Goal: Task Accomplishment & Management: Manage account settings

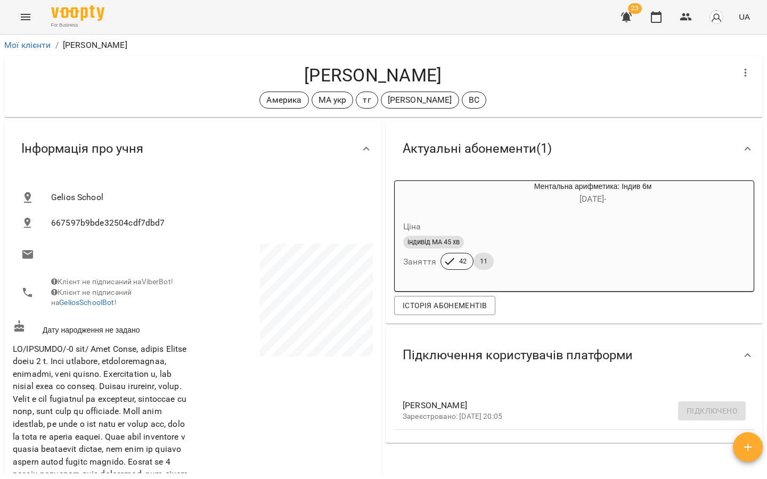
scroll to position [173, 0]
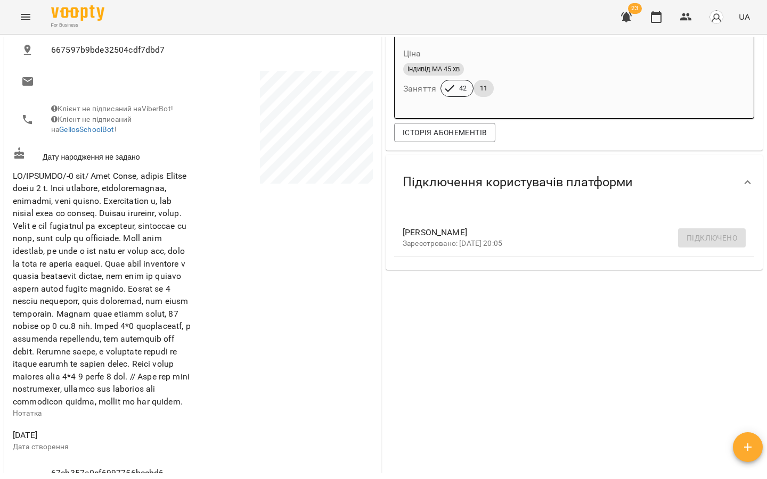
click at [31, 18] on icon "Menu" at bounding box center [25, 17] width 13 height 13
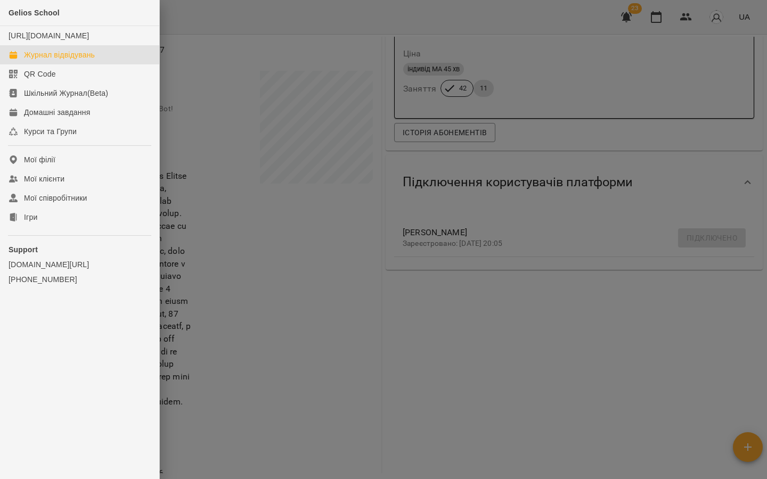
click at [50, 60] on div "Журнал відвідувань" at bounding box center [59, 55] width 71 height 11
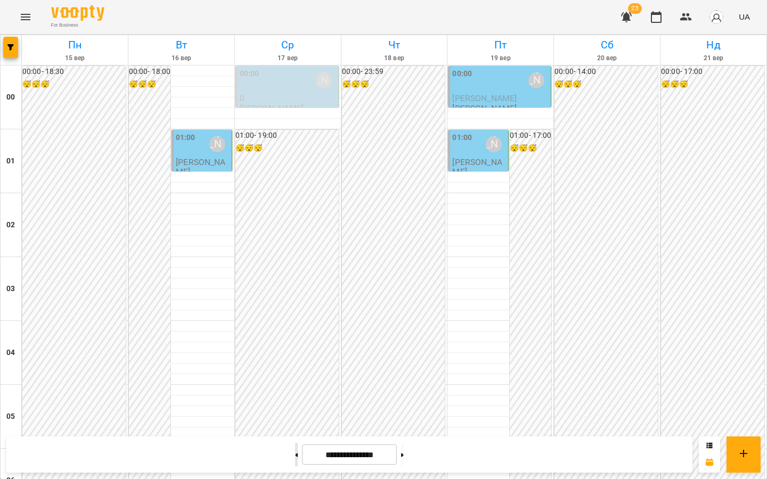
click at [295, 460] on button at bounding box center [296, 454] width 3 height 23
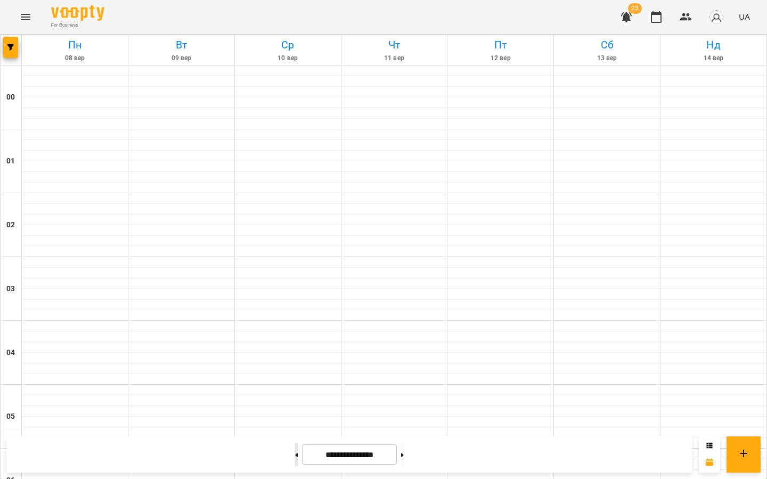
click at [295, 460] on button at bounding box center [296, 454] width 3 height 23
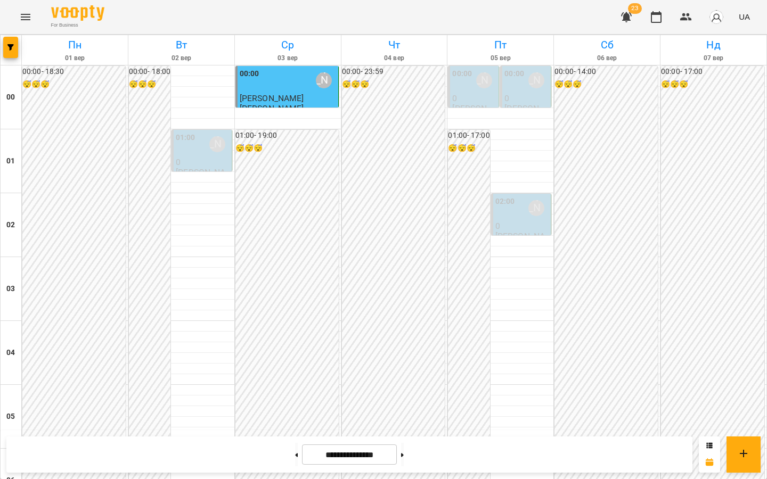
scroll to position [1147, 0]
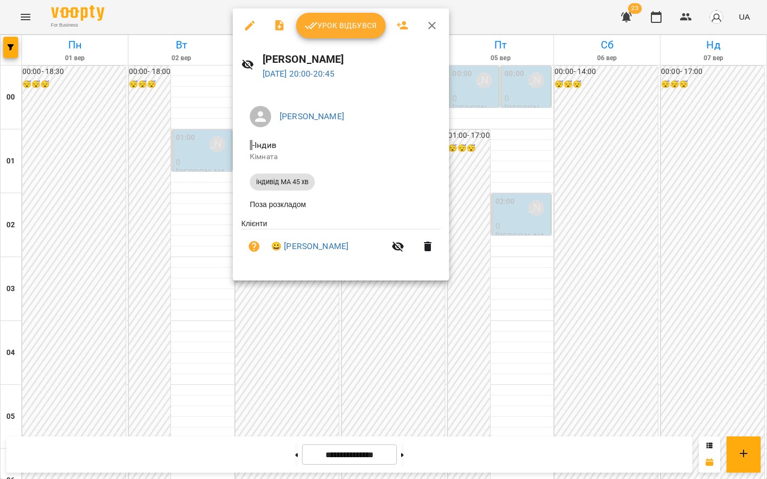
click at [189, 235] on div at bounding box center [383, 239] width 767 height 479
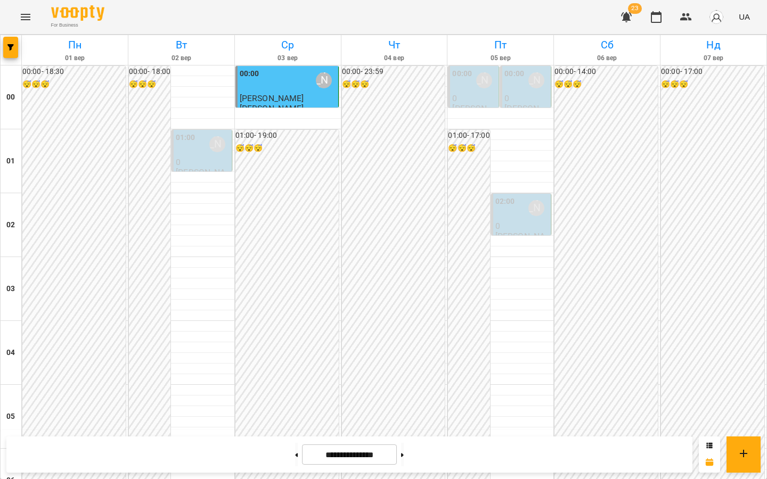
scroll to position [1168, 0]
click at [404, 455] on icon at bounding box center [402, 455] width 3 height 4
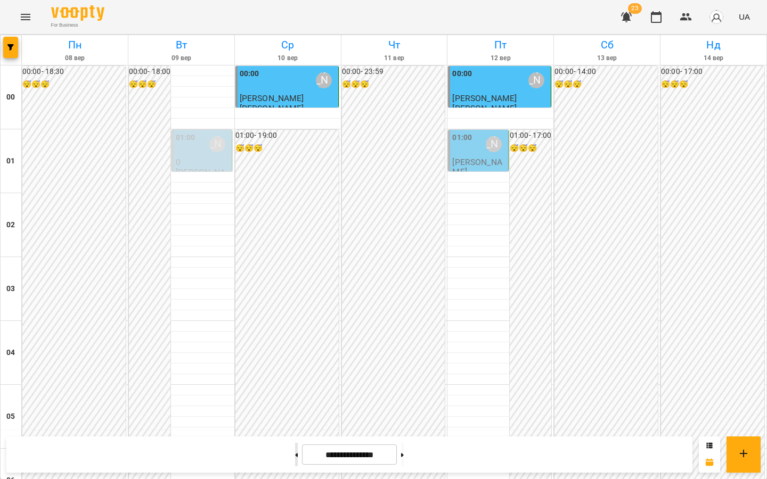
click at [295, 455] on icon at bounding box center [296, 455] width 3 height 4
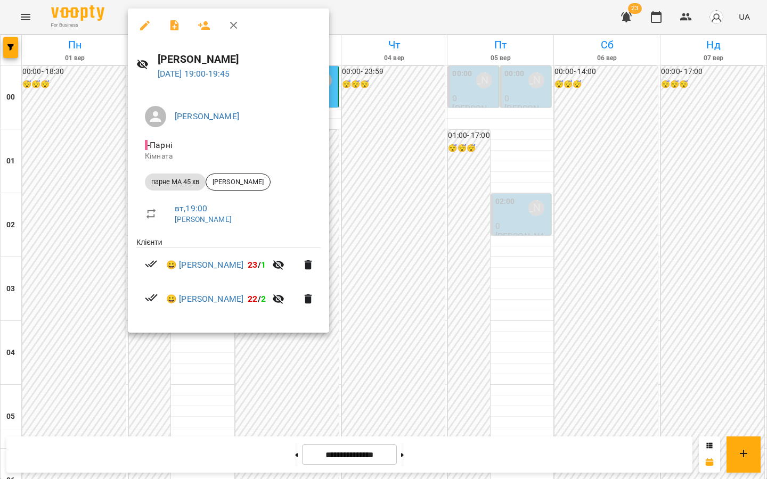
click at [191, 375] on div at bounding box center [383, 239] width 767 height 479
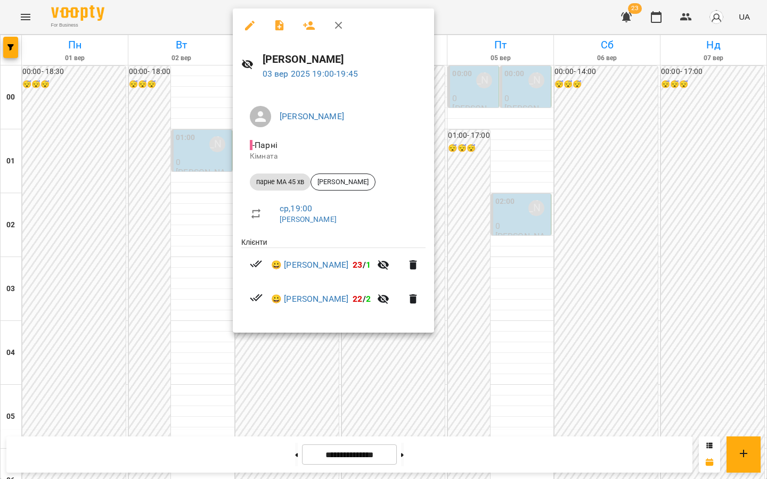
click at [186, 281] on div at bounding box center [383, 239] width 767 height 479
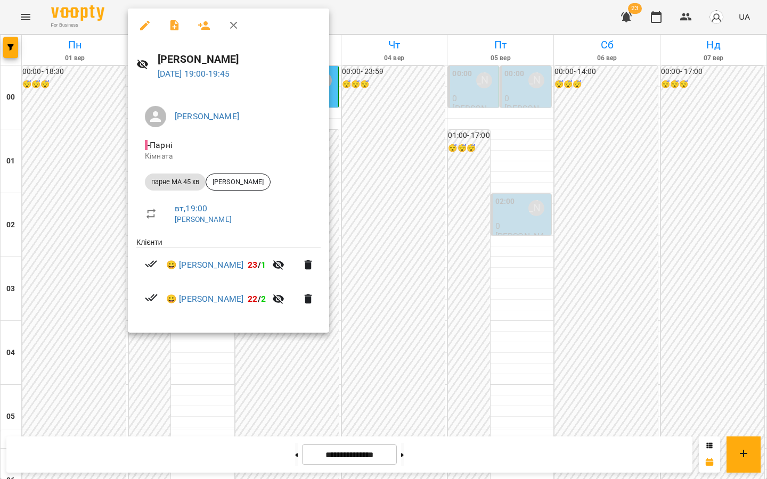
click at [179, 385] on div at bounding box center [383, 239] width 767 height 479
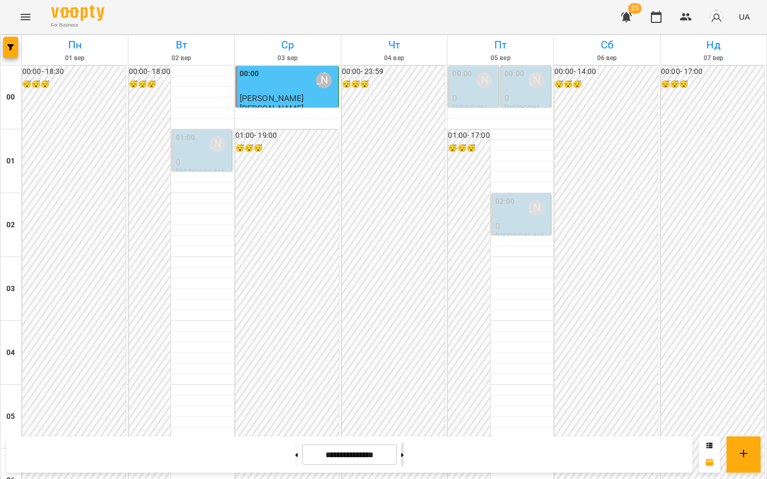
click at [404, 457] on button at bounding box center [402, 454] width 3 height 23
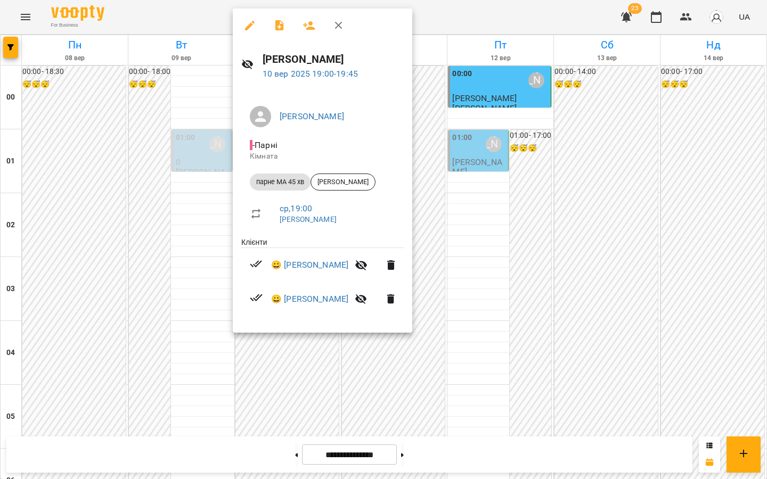
click at [197, 257] on div at bounding box center [383, 239] width 767 height 479
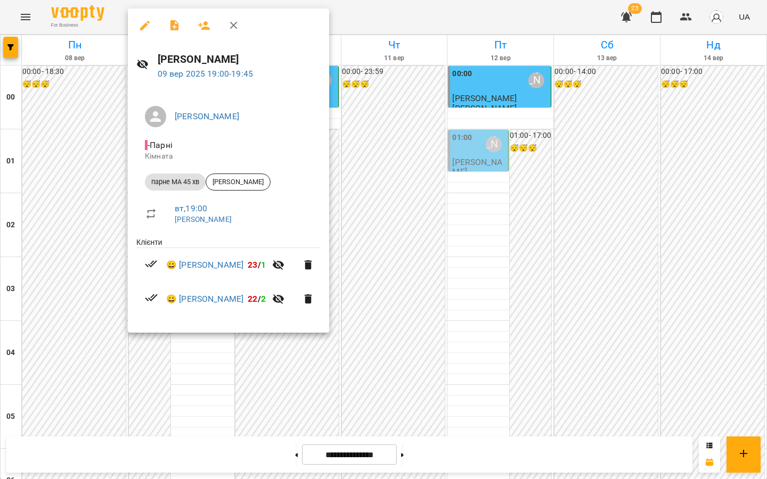
click at [174, 372] on div at bounding box center [383, 239] width 767 height 479
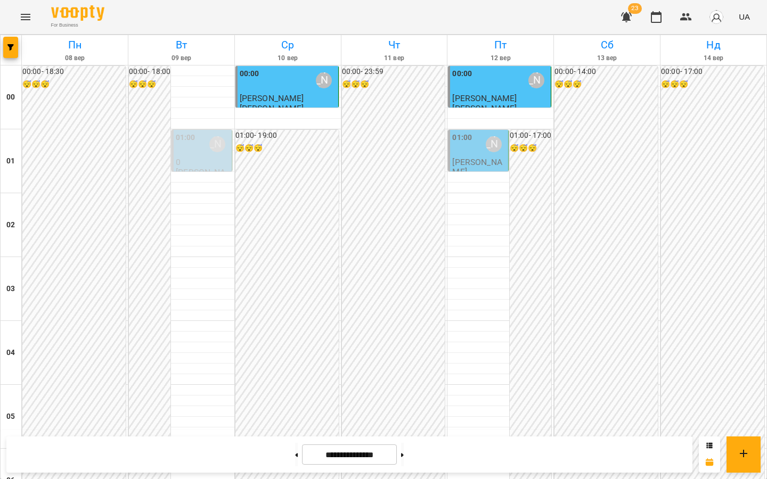
scroll to position [0, 0]
click at [295, 454] on icon at bounding box center [296, 455] width 3 height 4
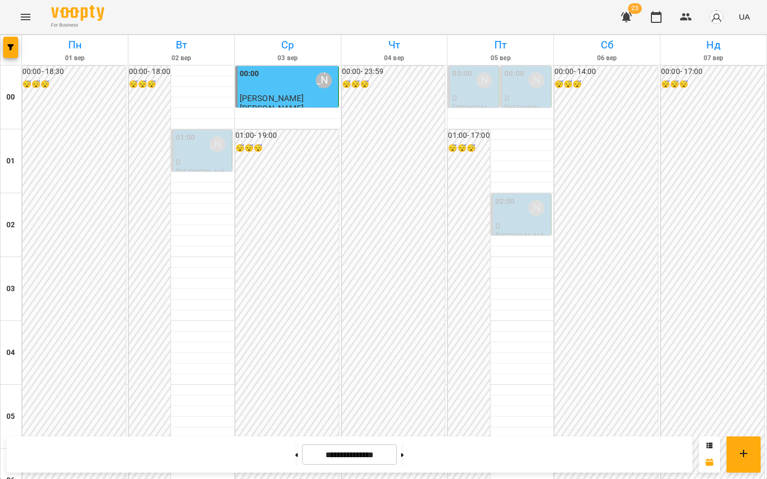
scroll to position [1168, 0]
click at [404, 454] on icon at bounding box center [402, 455] width 3 height 4
type input "**********"
